Goal: Find specific page/section: Find specific page/section

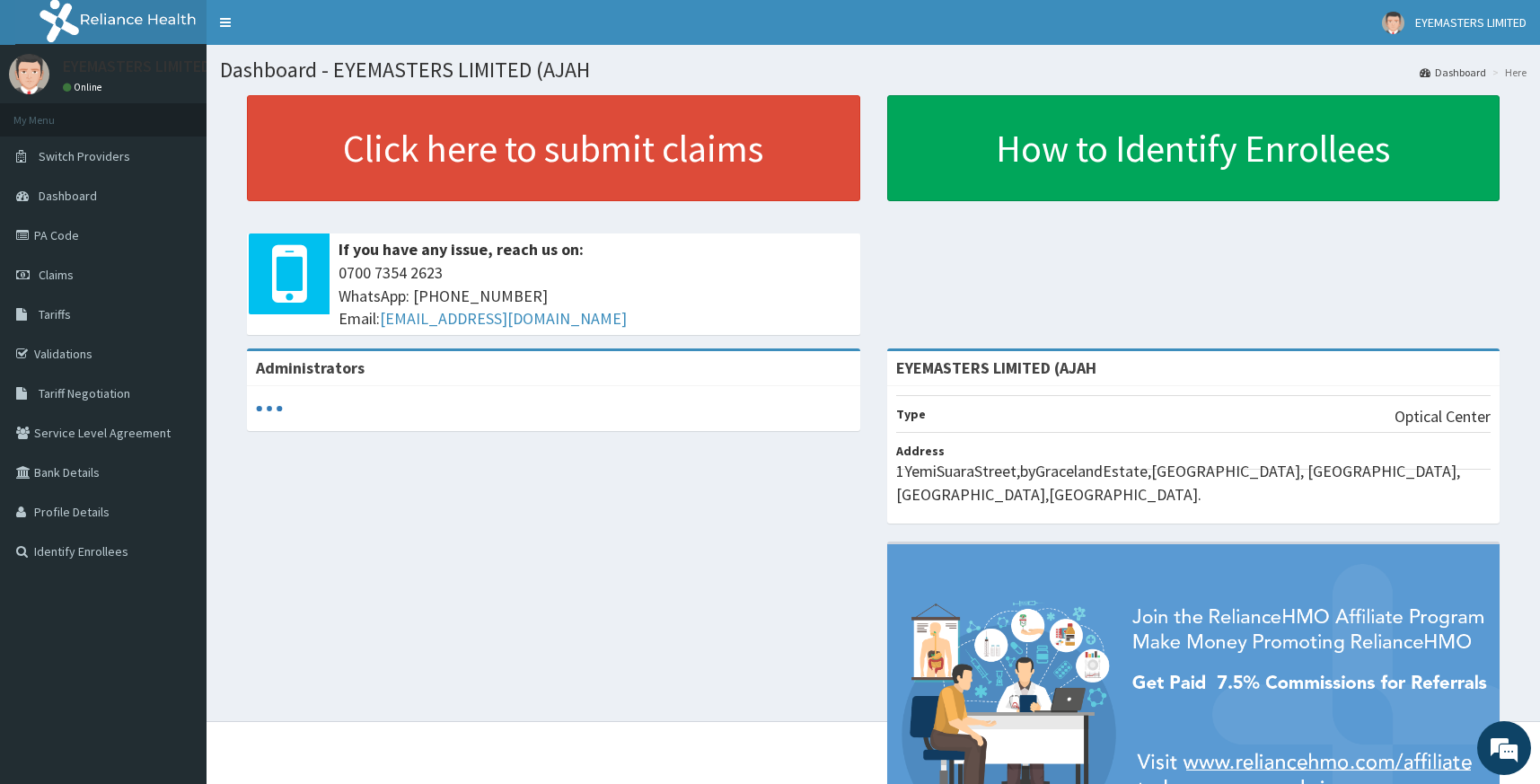
scroll to position [1415, 0]
click at [137, 151] on link "Switch Providers" at bounding box center [103, 156] width 206 height 39
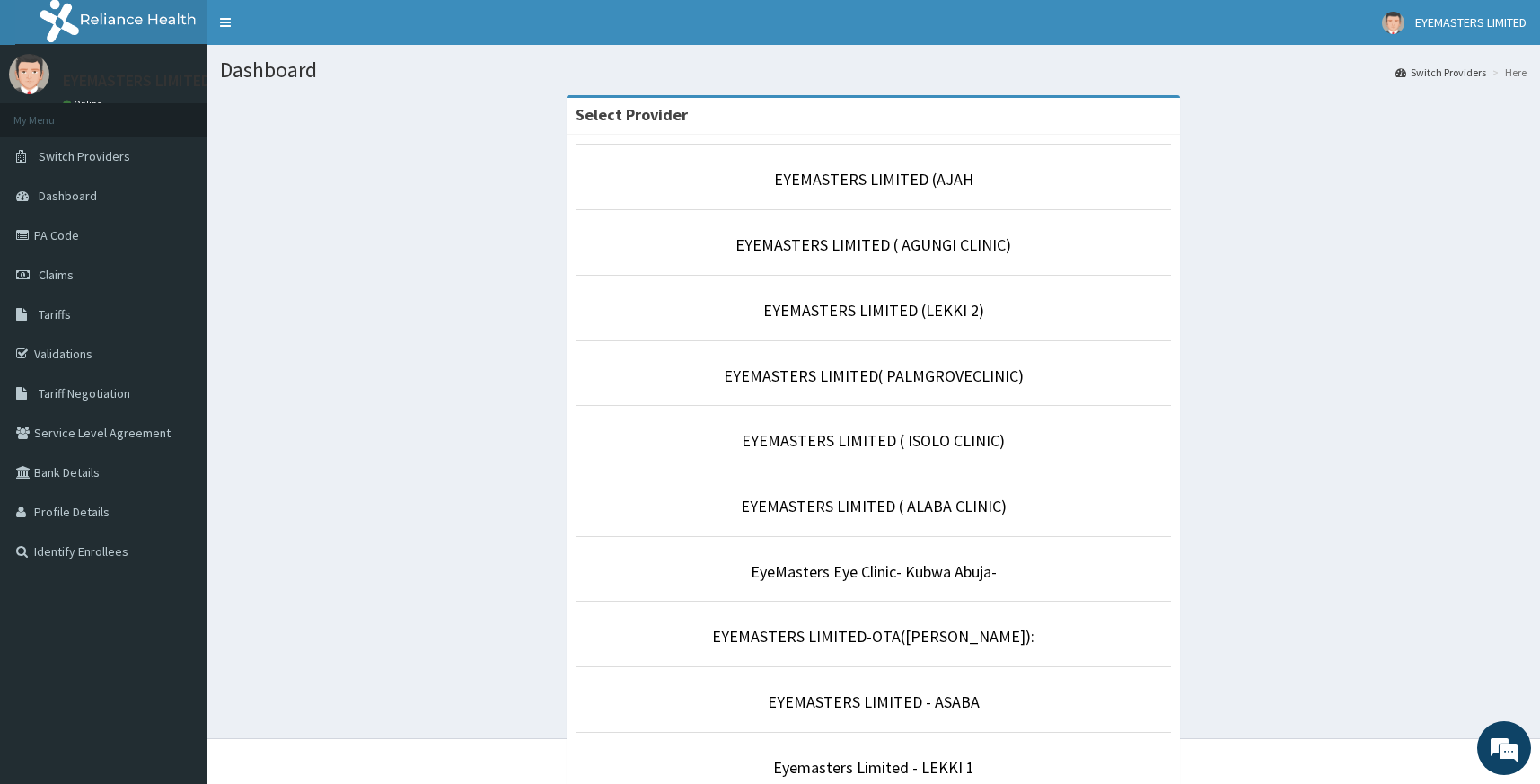
scroll to position [1415, 0]
click at [933, 642] on link "EYEMASTERS LIMITED-OTA([PERSON_NAME]):" at bounding box center [873, 636] width 322 height 21
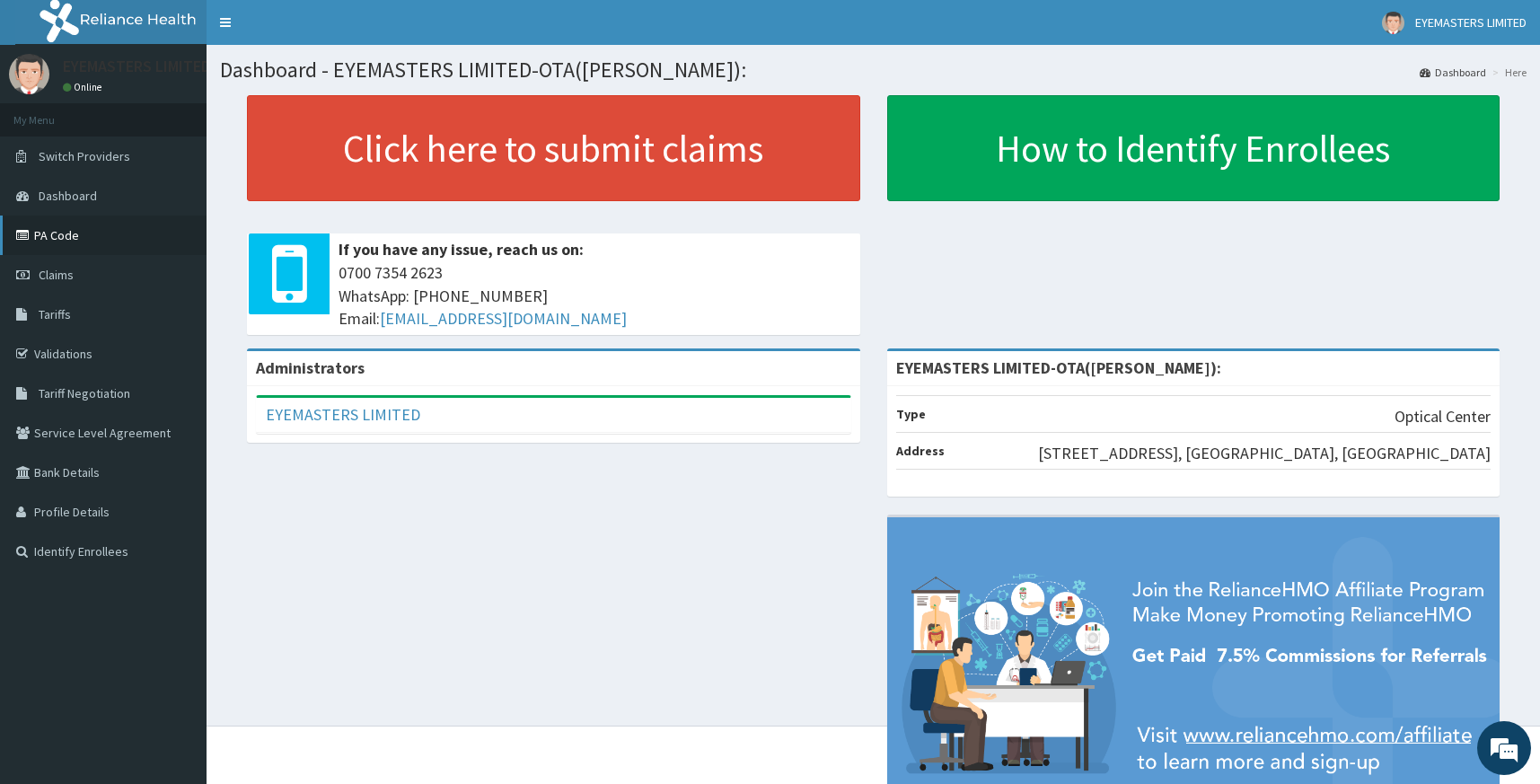
click at [128, 241] on link "PA Code" at bounding box center [103, 235] width 206 height 39
